Goal: Information Seeking & Learning: Understand process/instructions

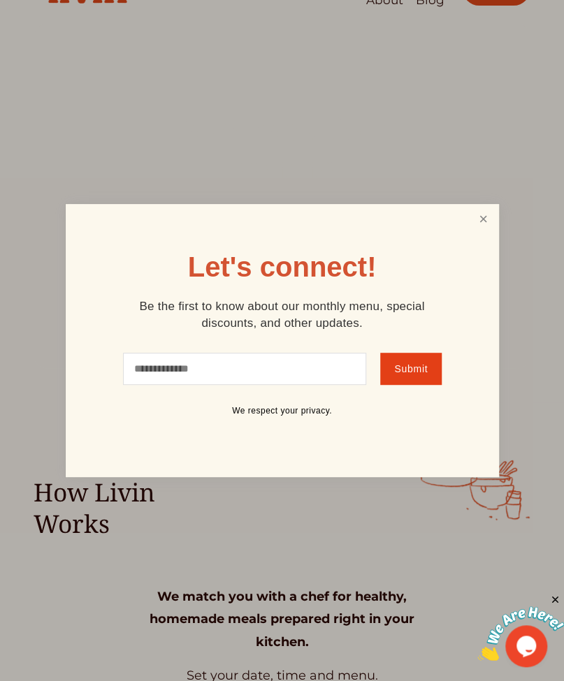
click at [471, 223] on link "Close" at bounding box center [482, 219] width 27 height 26
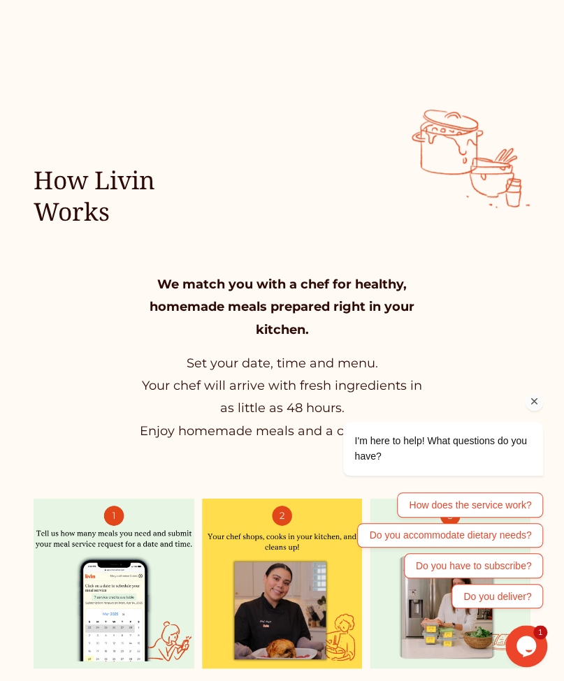
scroll to position [360, 0]
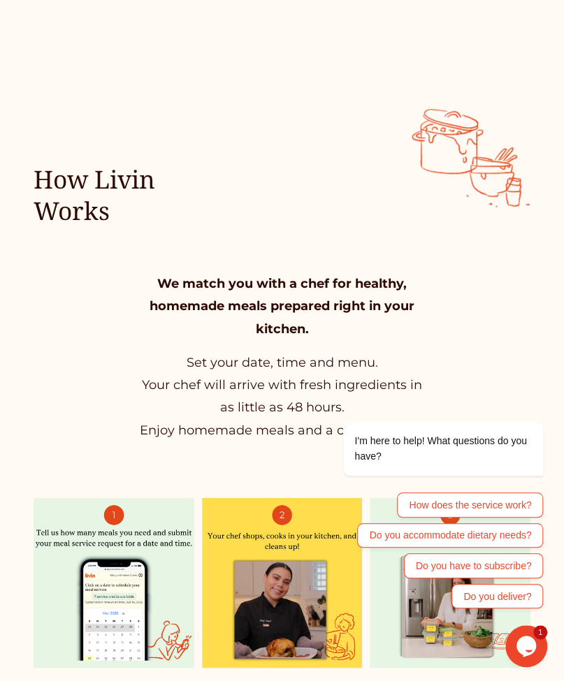
click at [300, 233] on div "We match you with a chef for healthy, homemade meals prepared right in your kit…" at bounding box center [282, 504] width 564 height 553
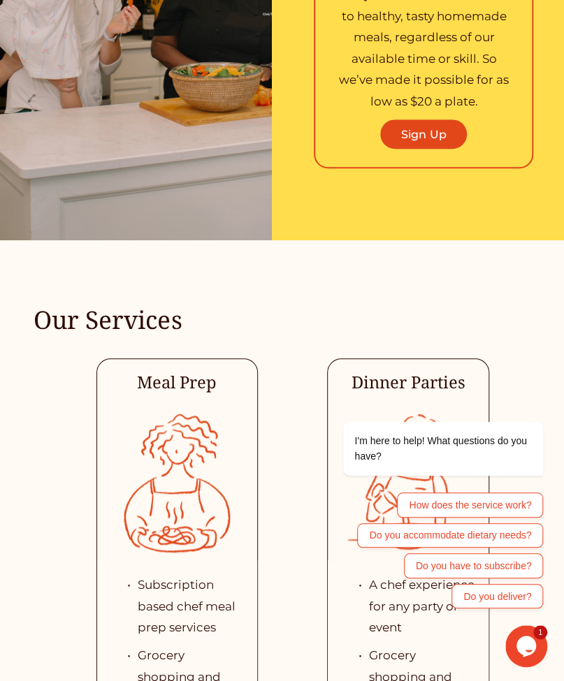
scroll to position [1902, 0]
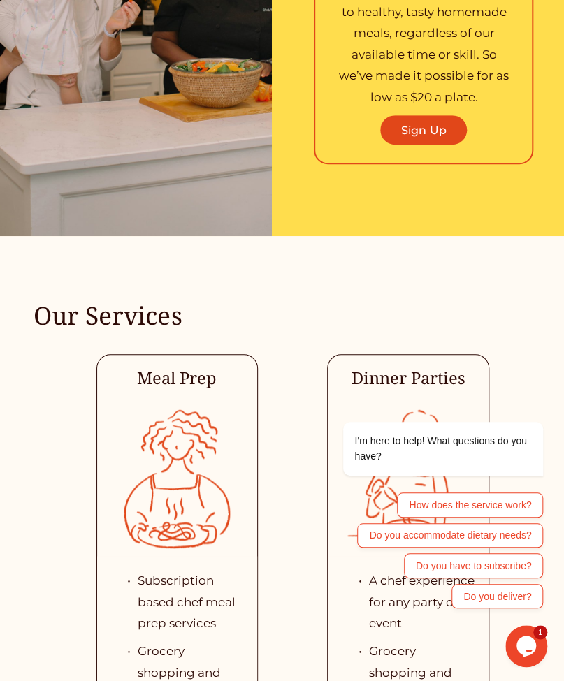
click at [194, 367] on h4 "Meal Prep" at bounding box center [177, 378] width 160 height 22
drag, startPoint x: 194, startPoint y: 324, endPoint x: 386, endPoint y: 238, distance: 210.5
click at [386, 281] on div "Our Services Meal Prep Subscription based chef meal prep services Grocery shopp…" at bounding box center [282, 690] width 564 height 819
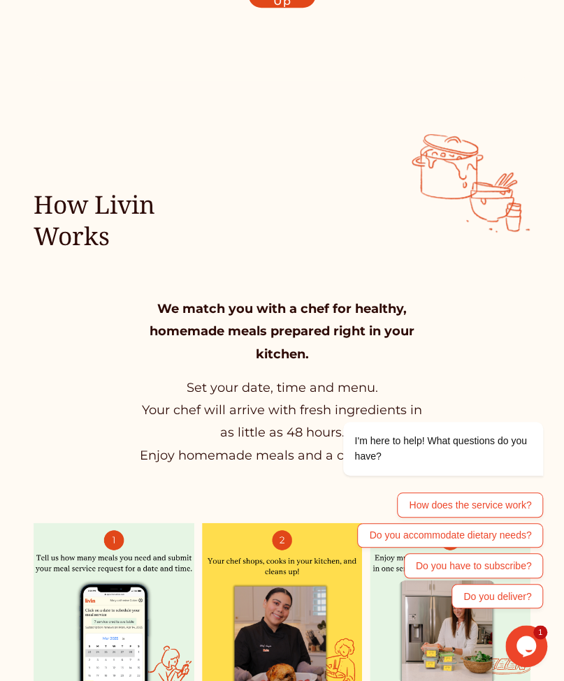
scroll to position [0, 0]
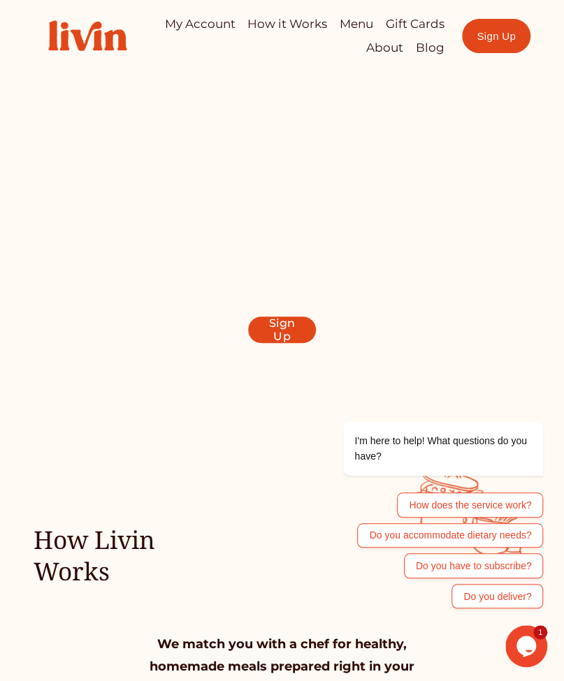
click at [317, 18] on link "How it Works" at bounding box center [287, 24] width 80 height 24
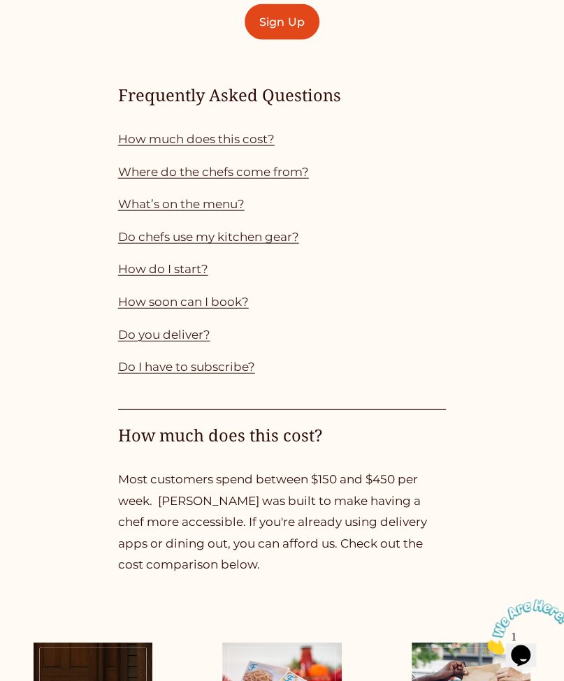
scroll to position [951, 0]
click at [250, 142] on link "How much does this cost?" at bounding box center [196, 138] width 156 height 14
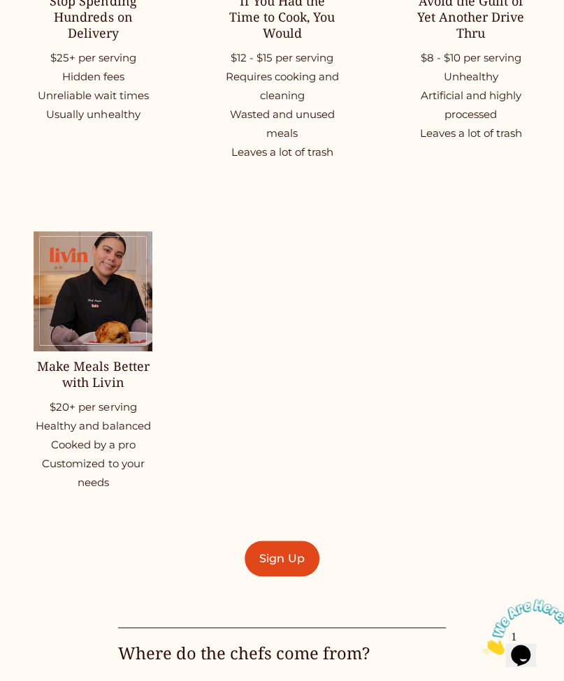
scroll to position [1752, 0]
